Goal: Entertainment & Leisure: Consume media (video, audio)

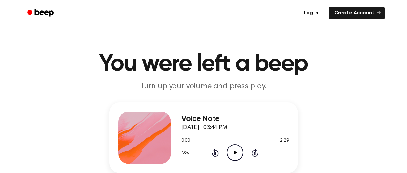
click at [231, 158] on icon "Play Audio" at bounding box center [235, 153] width 17 height 17
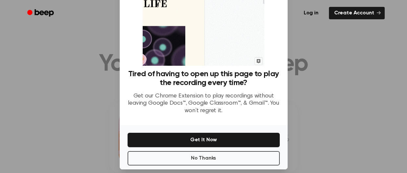
scroll to position [65, 0]
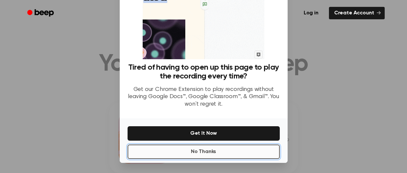
click at [183, 154] on button "No Thanks" at bounding box center [204, 152] width 152 height 14
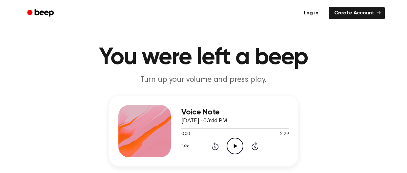
scroll to position [38, 0]
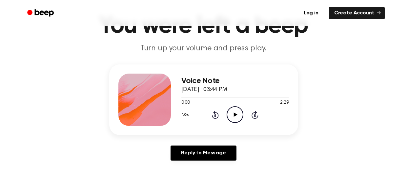
click at [238, 113] on icon "Play Audio" at bounding box center [235, 115] width 17 height 17
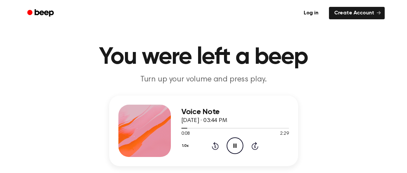
scroll to position [0, 0]
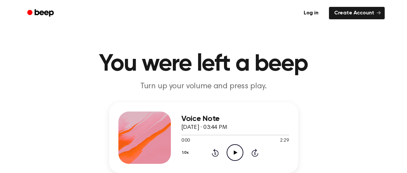
click at [233, 148] on icon "Play Audio" at bounding box center [235, 153] width 17 height 17
click at [184, 135] on div at bounding box center [213, 135] width 64 height 1
click at [246, 154] on div "1.0x Rewind 5 seconds Pause Audio Skip 5 seconds" at bounding box center [235, 153] width 108 height 17
click at [251, 150] on icon "Skip 5 seconds" at bounding box center [254, 153] width 7 height 9
click at [253, 149] on icon "Skip 5 seconds" at bounding box center [254, 153] width 7 height 9
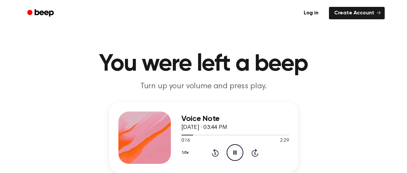
click at [255, 154] on icon "Skip 5 seconds" at bounding box center [254, 153] width 7 height 9
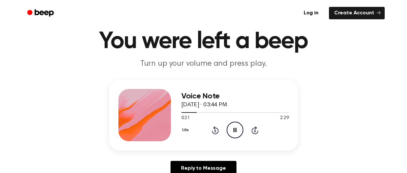
scroll to position [23, 0]
click at [252, 133] on icon "Skip 5 seconds" at bounding box center [254, 130] width 7 height 9
click at [252, 131] on icon at bounding box center [254, 131] width 7 height 8
click at [248, 138] on div "1.0x Rewind 5 seconds Pause Audio Skip 5 seconds" at bounding box center [235, 130] width 108 height 17
click at [251, 133] on icon "Skip 5 seconds" at bounding box center [254, 130] width 7 height 9
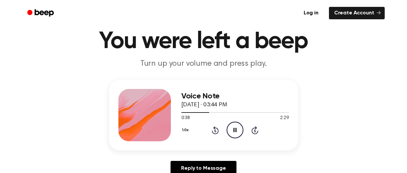
click at [251, 133] on icon "Skip 5 seconds" at bounding box center [254, 130] width 7 height 9
click at [251, 131] on icon at bounding box center [254, 131] width 7 height 8
click at [182, 112] on div at bounding box center [235, 112] width 108 height 1
click at [213, 131] on icon "Rewind 5 seconds" at bounding box center [214, 130] width 7 height 9
click at [235, 130] on icon at bounding box center [236, 130] width 4 height 4
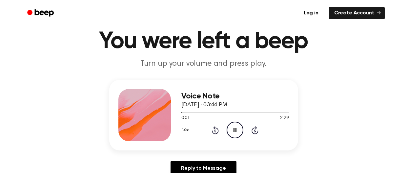
click at [237, 131] on icon "Pause Audio" at bounding box center [235, 130] width 17 height 17
click at [234, 131] on icon at bounding box center [236, 130] width 4 height 4
click at [237, 134] on icon "Pause Audio" at bounding box center [235, 130] width 17 height 17
click at [237, 134] on icon "Play Audio" at bounding box center [235, 130] width 17 height 17
click at [237, 135] on icon "Pause Audio" at bounding box center [235, 130] width 17 height 17
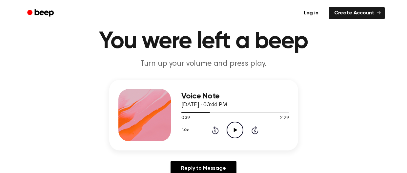
click at [232, 125] on icon "Play Audio" at bounding box center [235, 130] width 17 height 17
click at [236, 133] on icon "Pause Audio" at bounding box center [235, 130] width 17 height 17
click at [236, 137] on icon "Play Audio" at bounding box center [235, 130] width 17 height 17
click at [239, 137] on circle at bounding box center [235, 130] width 16 height 16
click at [225, 112] on div at bounding box center [235, 112] width 108 height 5
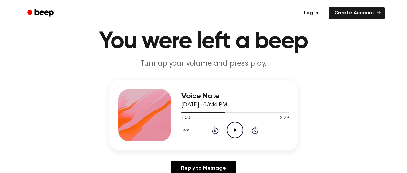
click at [237, 126] on icon "Play Audio" at bounding box center [235, 130] width 17 height 17
click at [237, 126] on icon "Pause Audio" at bounding box center [235, 130] width 17 height 17
click at [227, 110] on div at bounding box center [235, 112] width 108 height 5
click at [233, 128] on icon "Play Audio" at bounding box center [235, 130] width 17 height 17
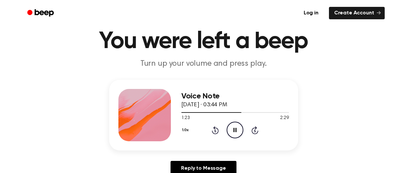
click at [232, 127] on icon "Pause Audio" at bounding box center [235, 130] width 17 height 17
click at [232, 127] on icon "Play Audio" at bounding box center [235, 130] width 17 height 17
click at [232, 127] on icon "Pause Audio" at bounding box center [235, 130] width 17 height 17
